Goal: Information Seeking & Learning: Learn about a topic

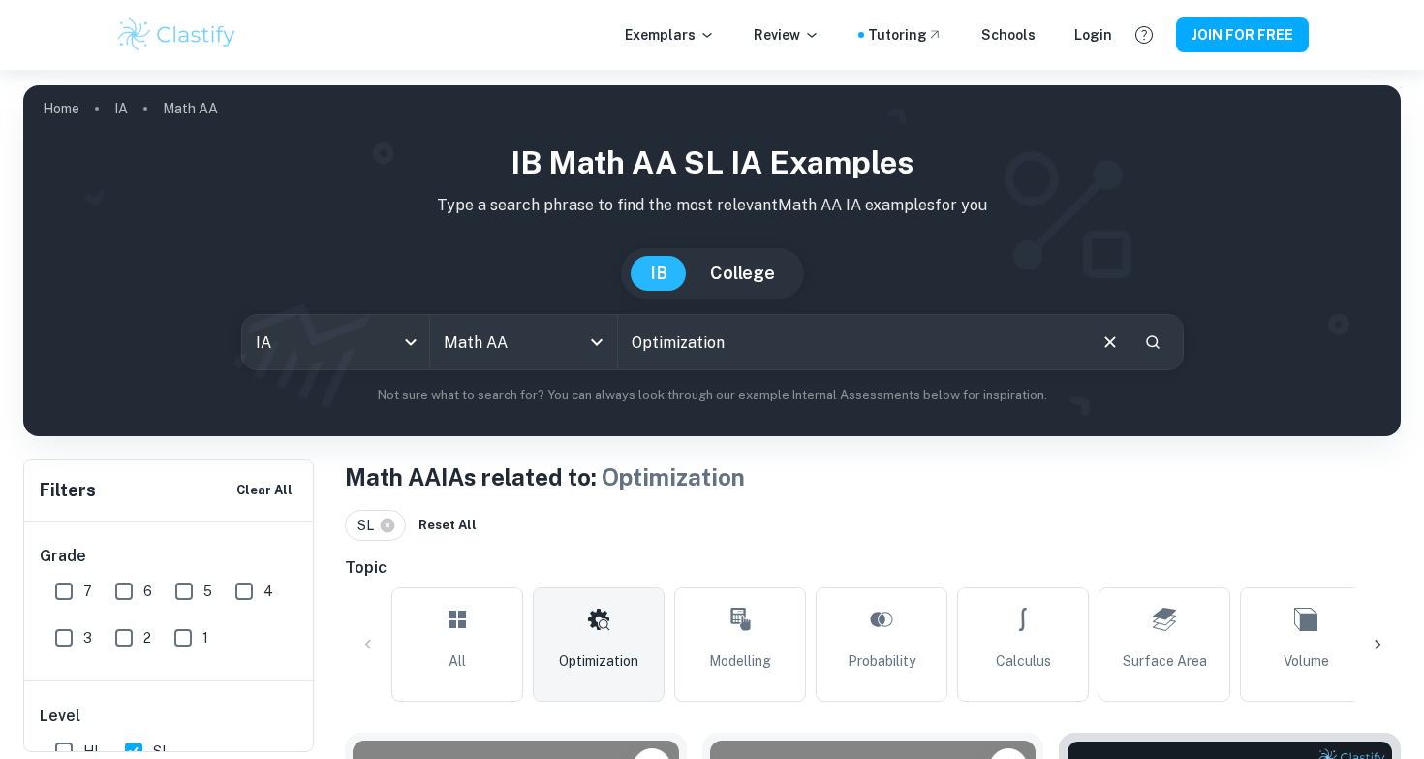
scroll to position [566, 0]
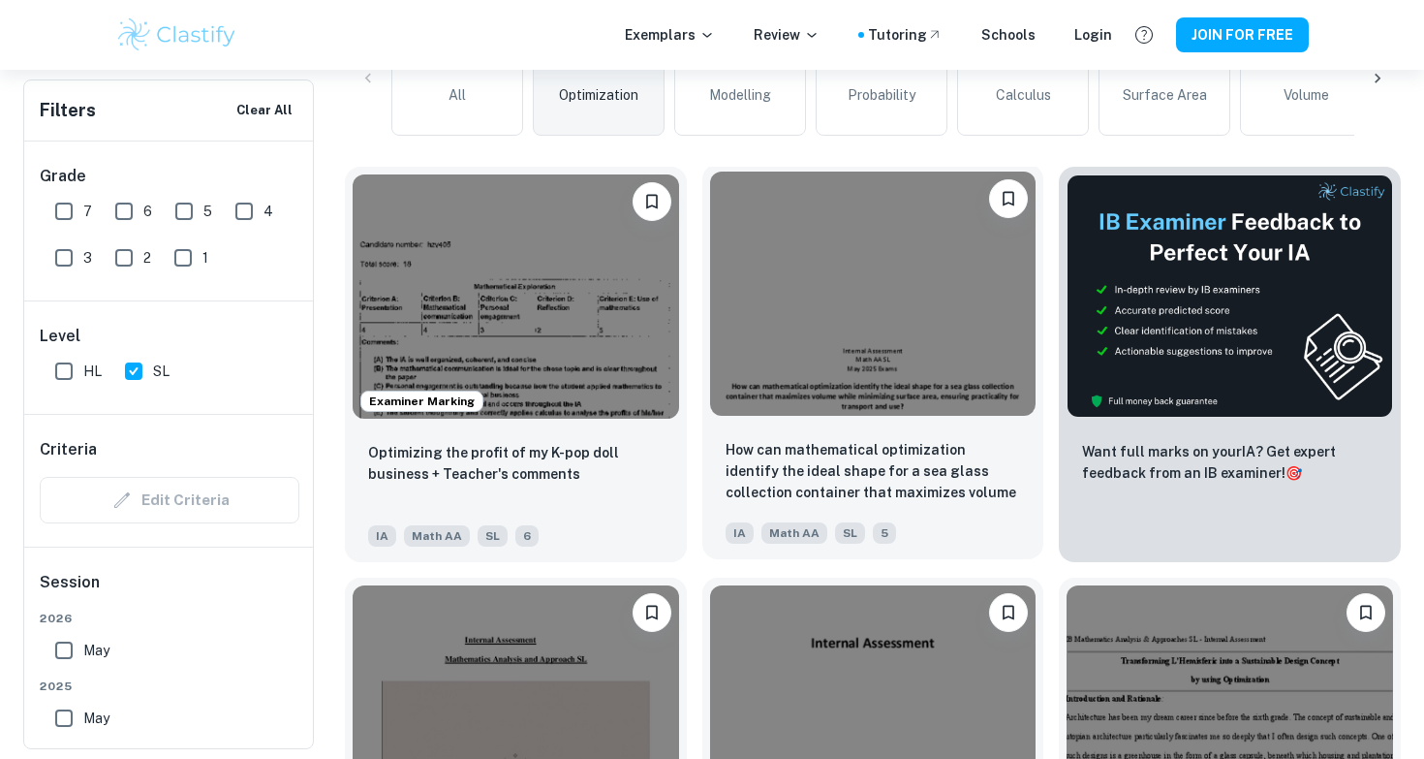
click at [876, 407] on img at bounding box center [873, 293] width 327 height 244
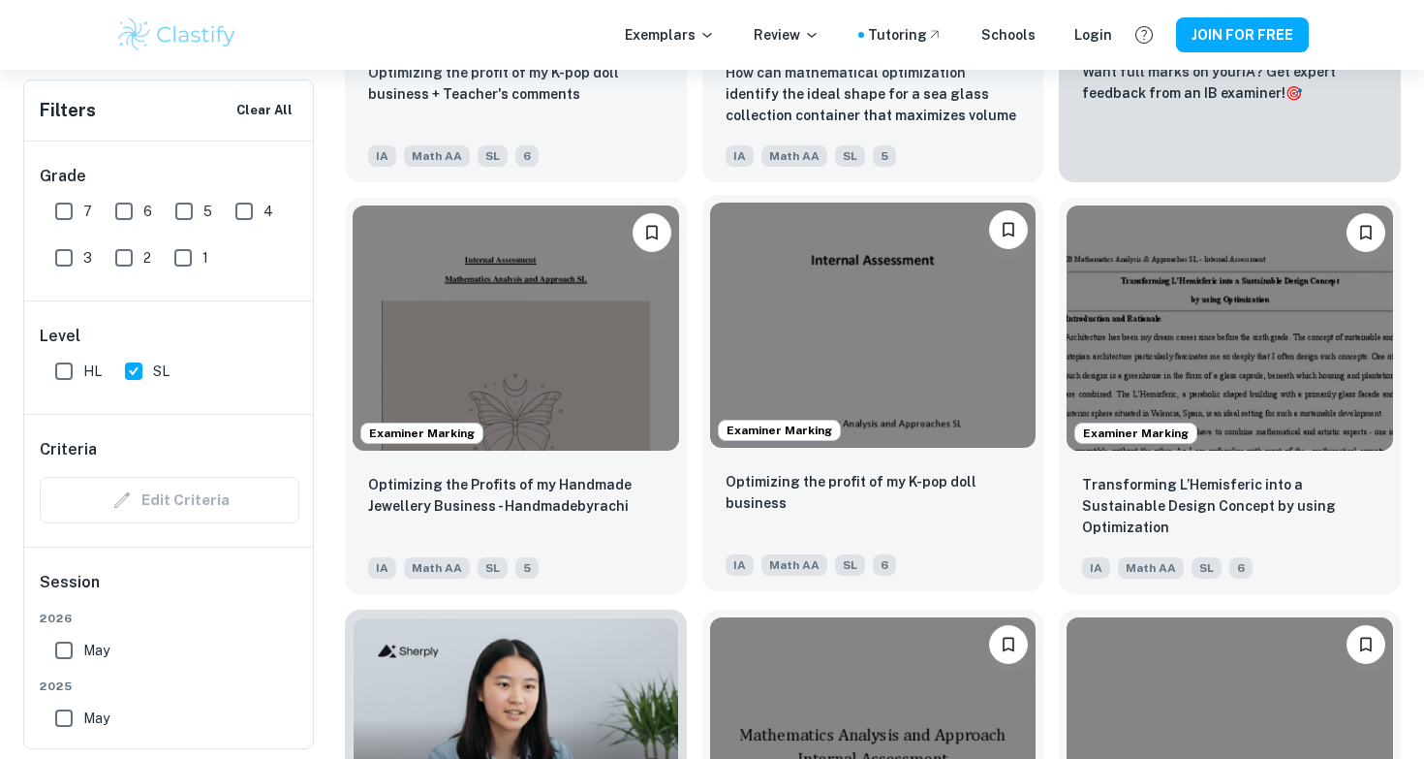
scroll to position [942, 0]
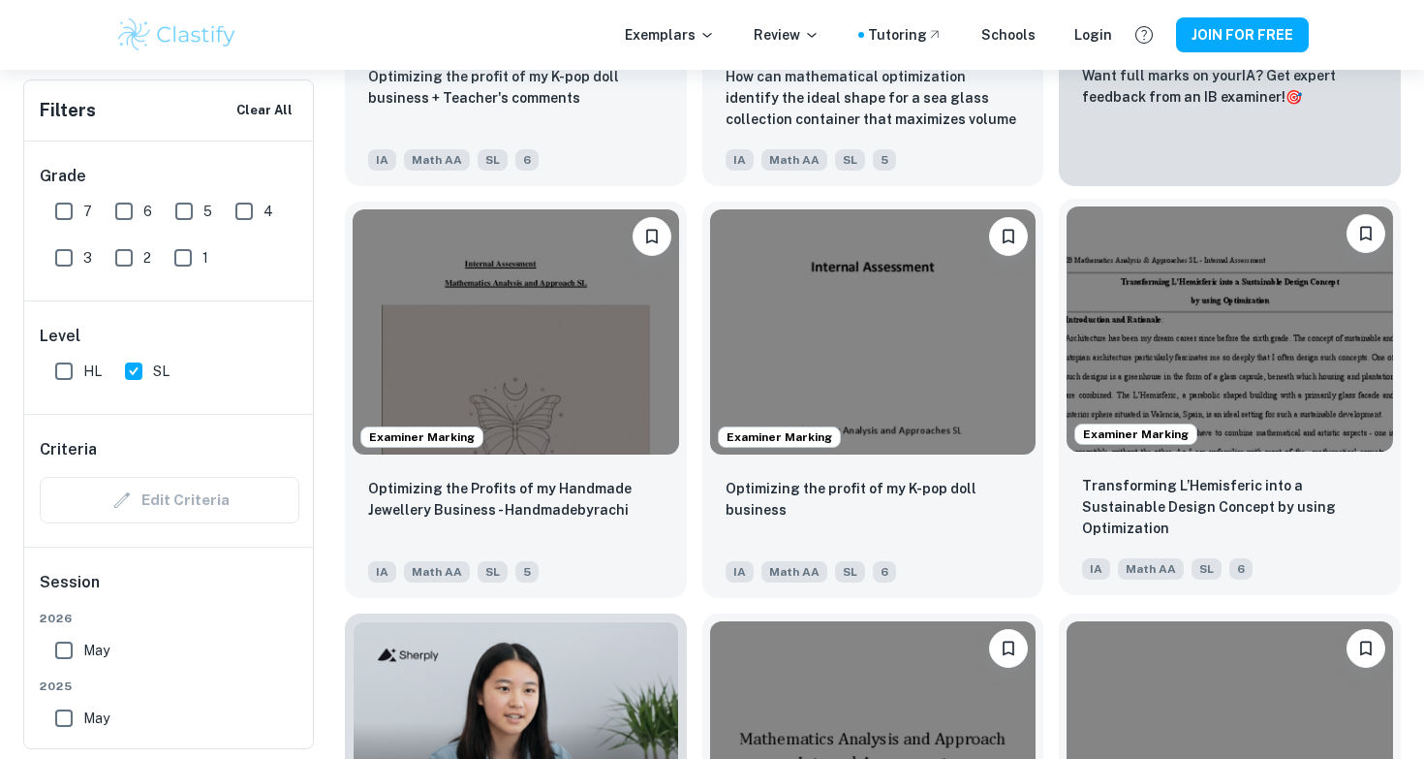
click at [1250, 434] on img at bounding box center [1230, 328] width 327 height 244
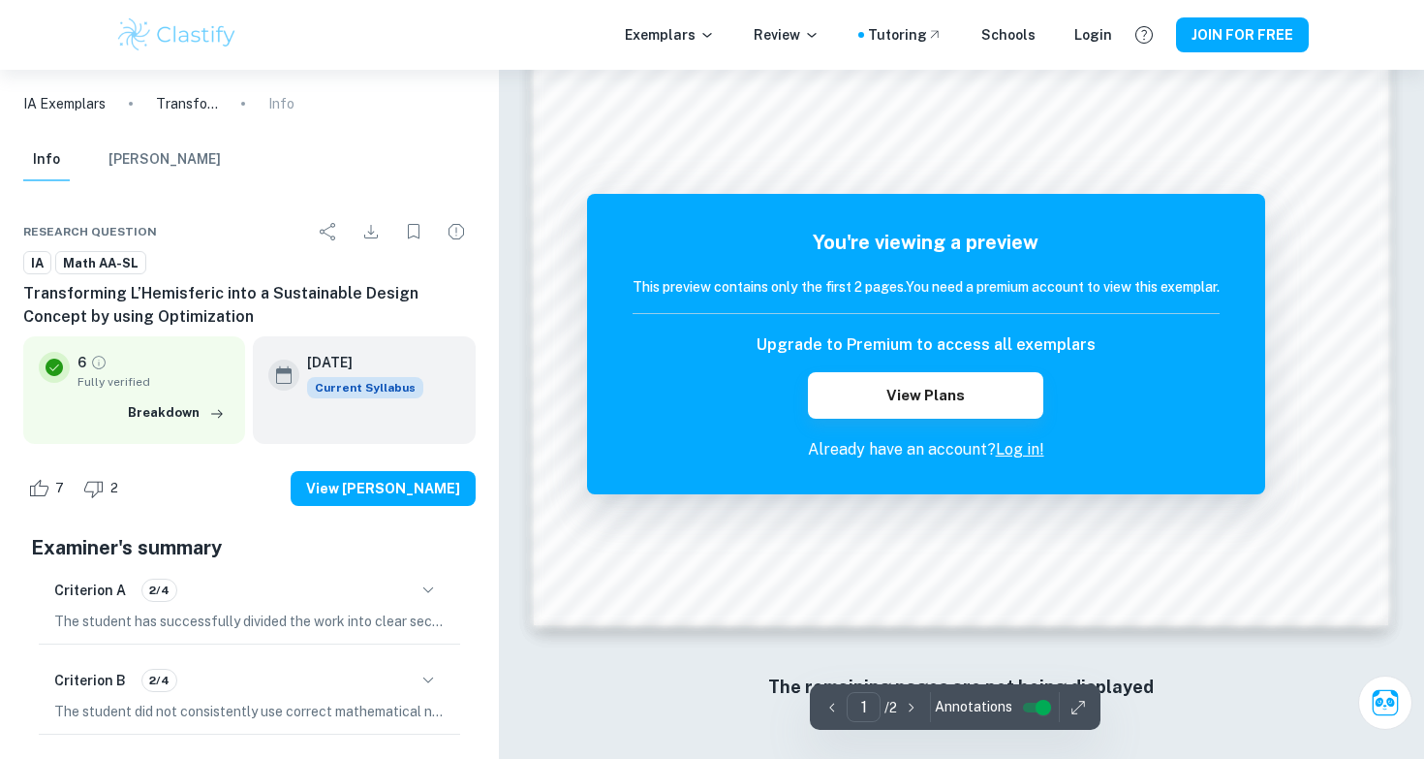
scroll to position [1888, 0]
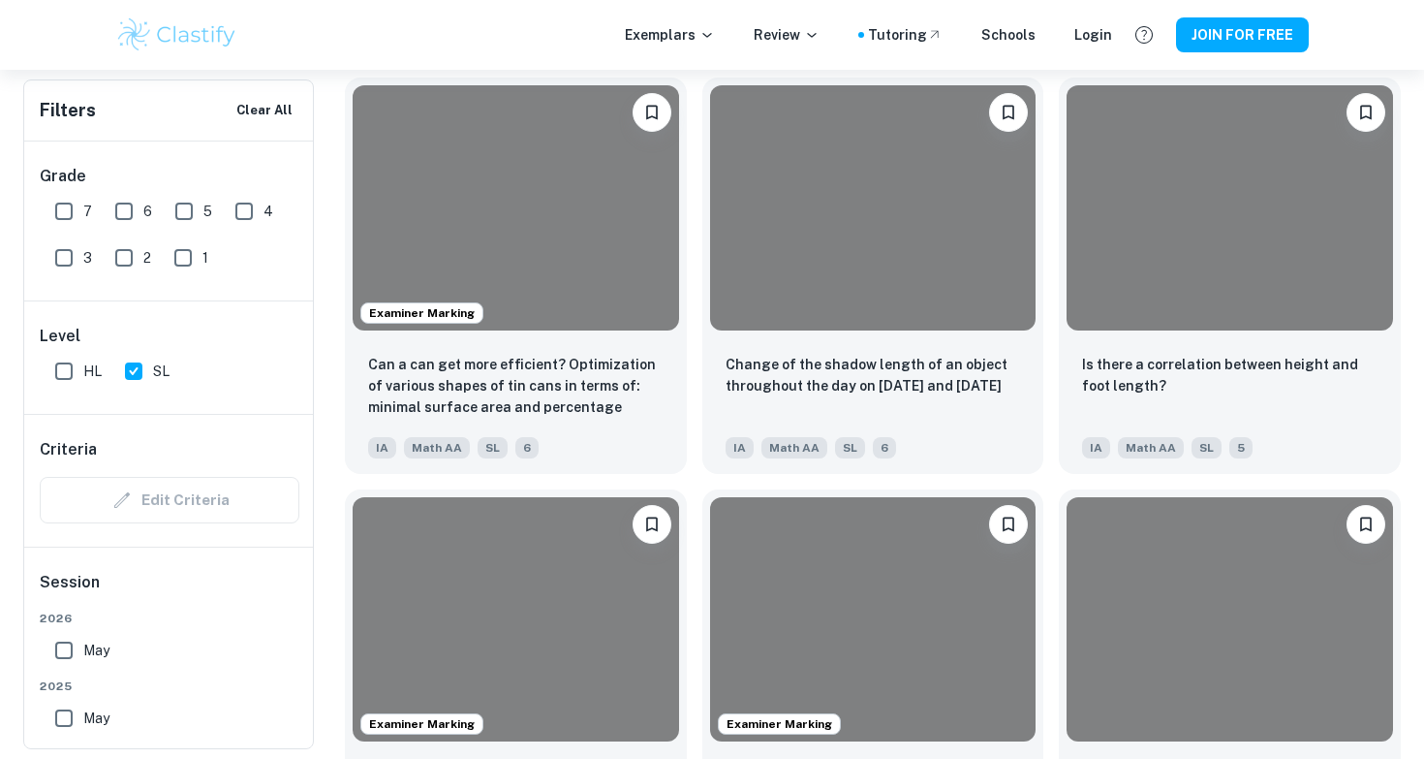
scroll to position [942, 0]
